Goal: Transaction & Acquisition: Purchase product/service

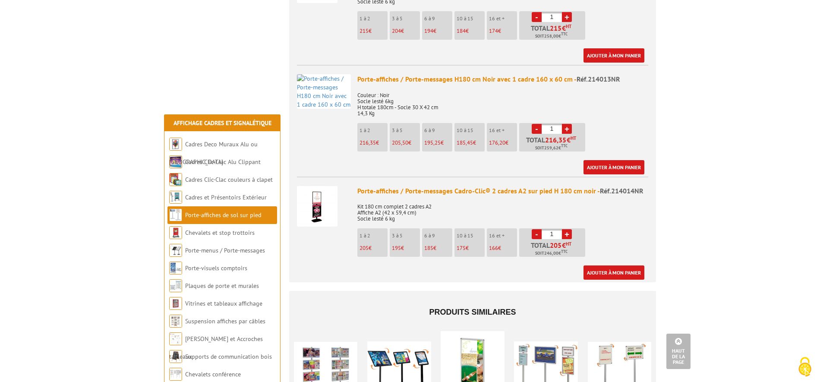
scroll to position [1209, 0]
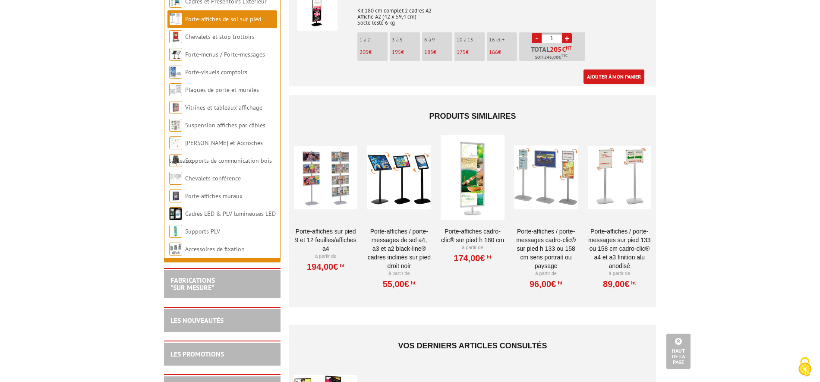
click at [465, 227] on link "Porte-affiches Cadro-Clic® sur pied H 180 cm" at bounding box center [472, 235] width 63 height 17
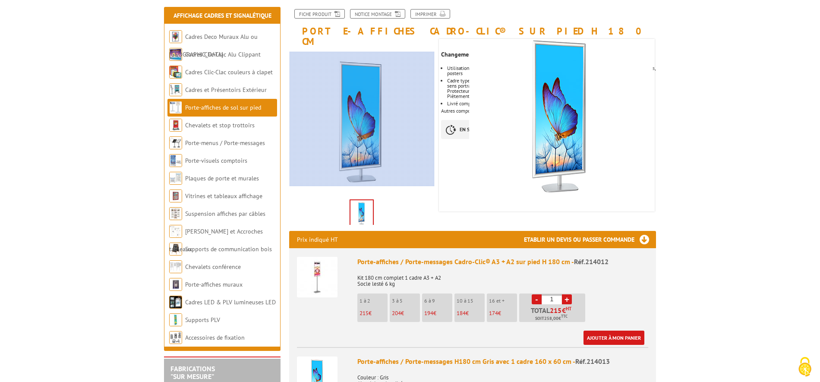
scroll to position [129, 0]
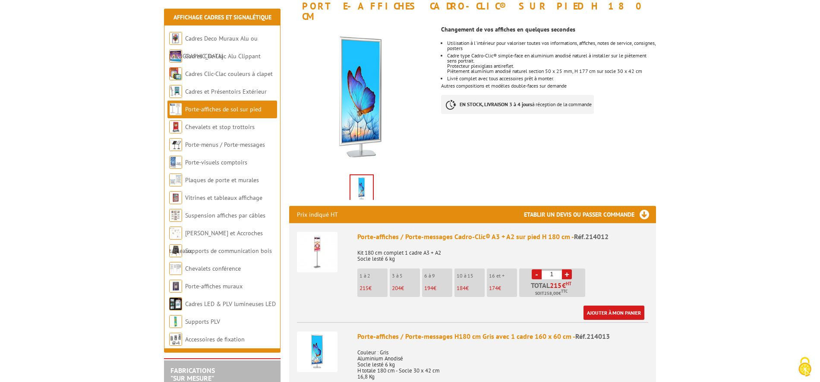
click at [569, 269] on link "+" at bounding box center [567, 274] width 10 height 10
type input "2"
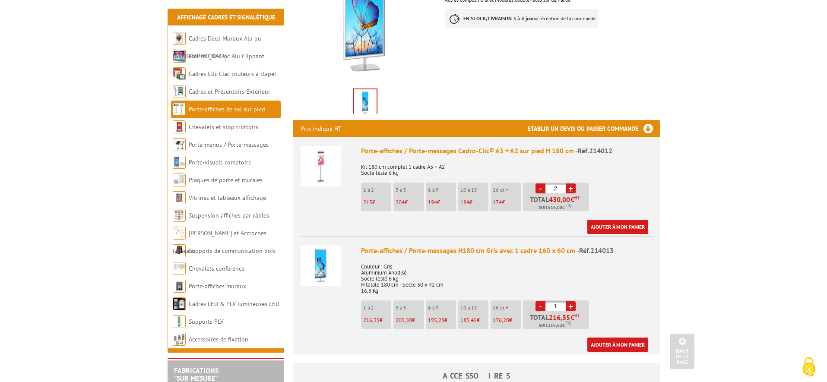
scroll to position [216, 0]
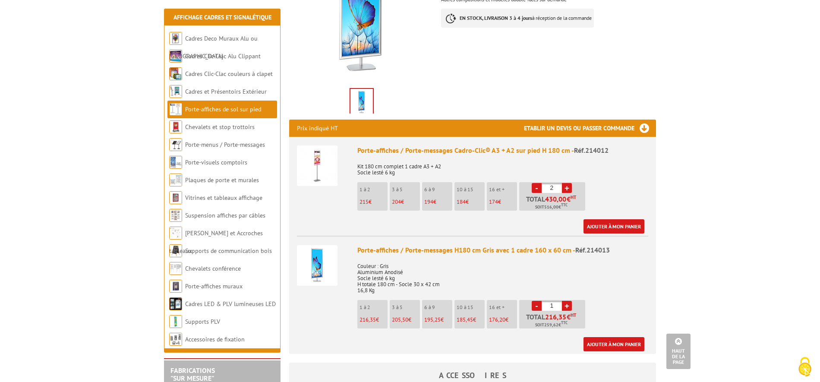
click at [534, 301] on link "-" at bounding box center [537, 306] width 10 height 10
click at [644, 120] on h3 "Etablir un devis ou passer commande" at bounding box center [590, 128] width 132 height 17
click at [608, 120] on h3 "Etablir un devis ou passer commande" at bounding box center [590, 128] width 132 height 17
click at [617, 219] on link "Ajouter à mon panier" at bounding box center [614, 226] width 61 height 14
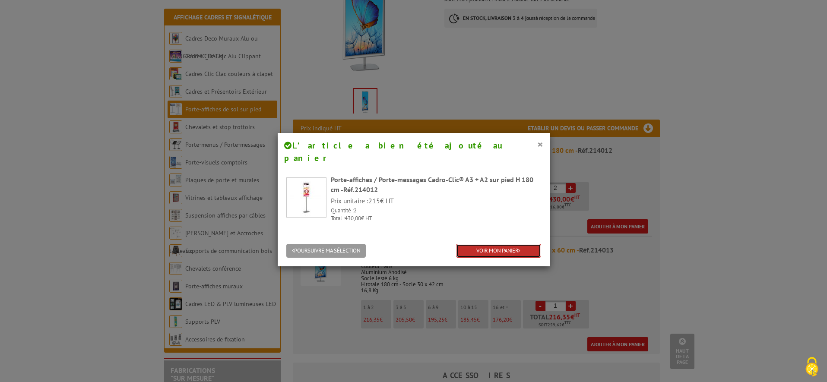
click at [464, 244] on link "VOIR MON PANIER" at bounding box center [498, 251] width 85 height 14
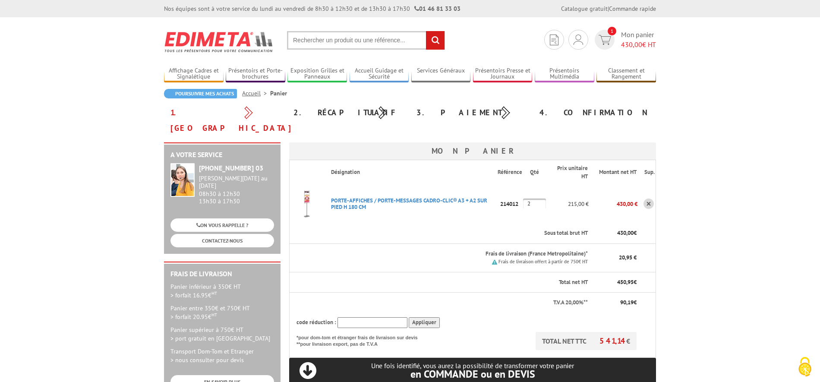
click at [646, 199] on link at bounding box center [649, 204] width 10 height 10
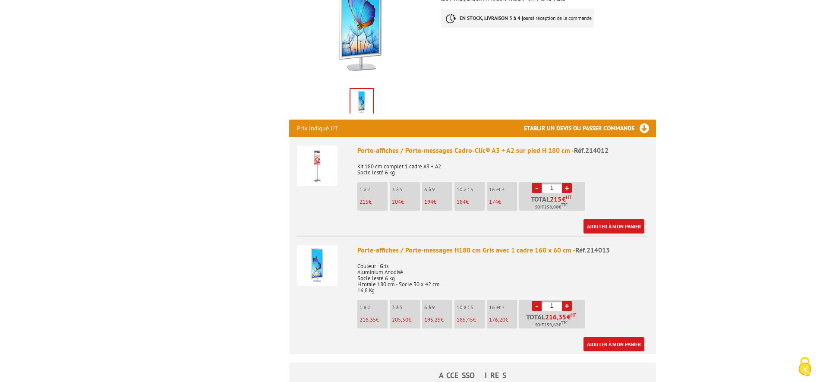
click at [565, 301] on link "+" at bounding box center [567, 306] width 10 height 10
type input "2"
click at [621, 337] on link "Ajouter à mon panier" at bounding box center [614, 344] width 61 height 14
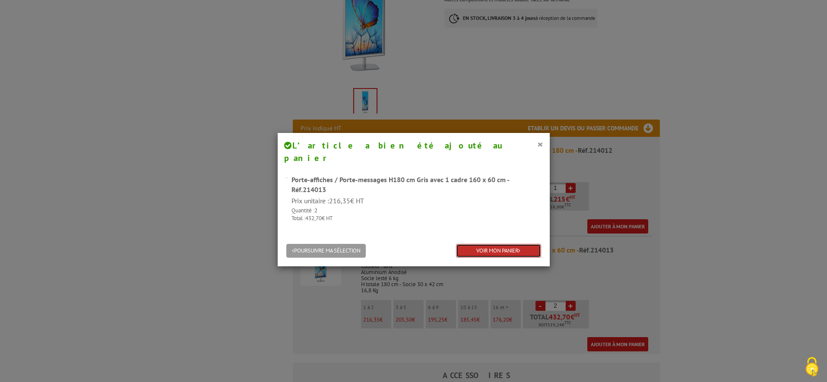
click at [498, 244] on link "VOIR MON PANIER" at bounding box center [498, 251] width 85 height 14
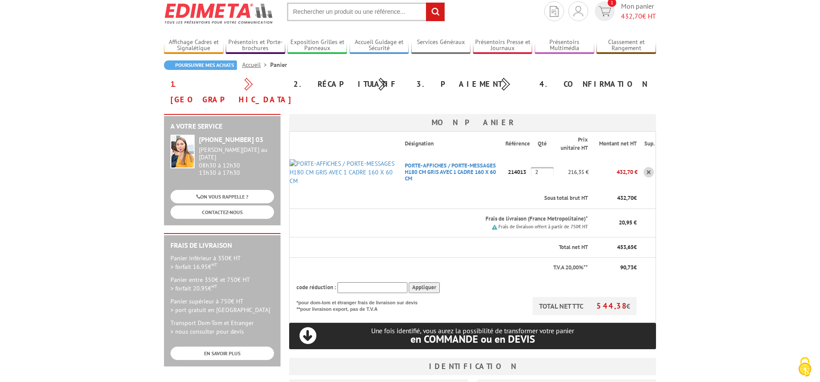
scroll to position [43, 0]
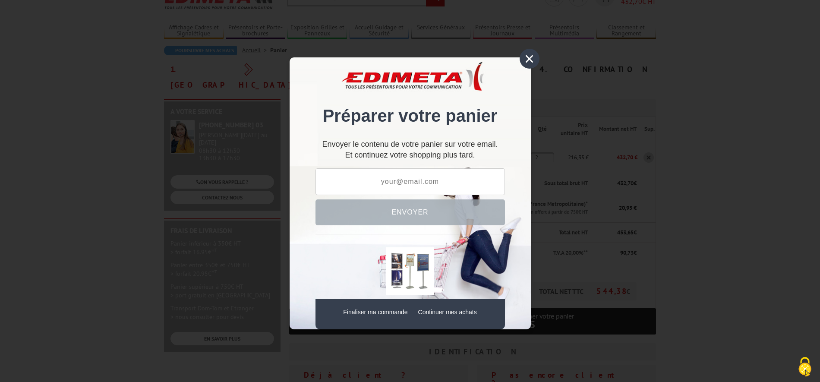
click at [532, 64] on div "×" at bounding box center [530, 59] width 20 height 20
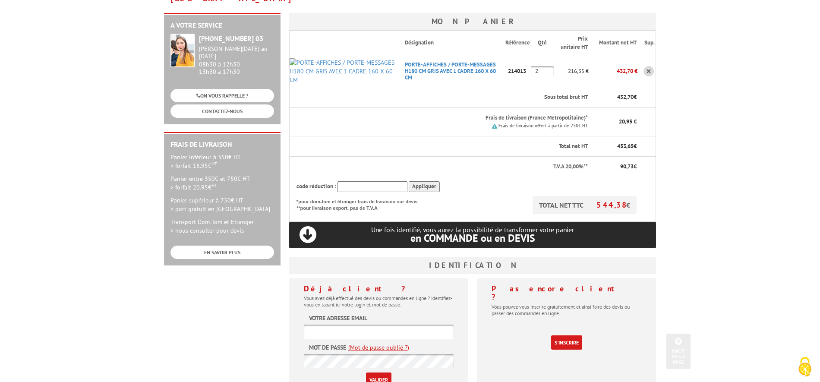
scroll to position [0, 0]
